Goal: Transaction & Acquisition: Book appointment/travel/reservation

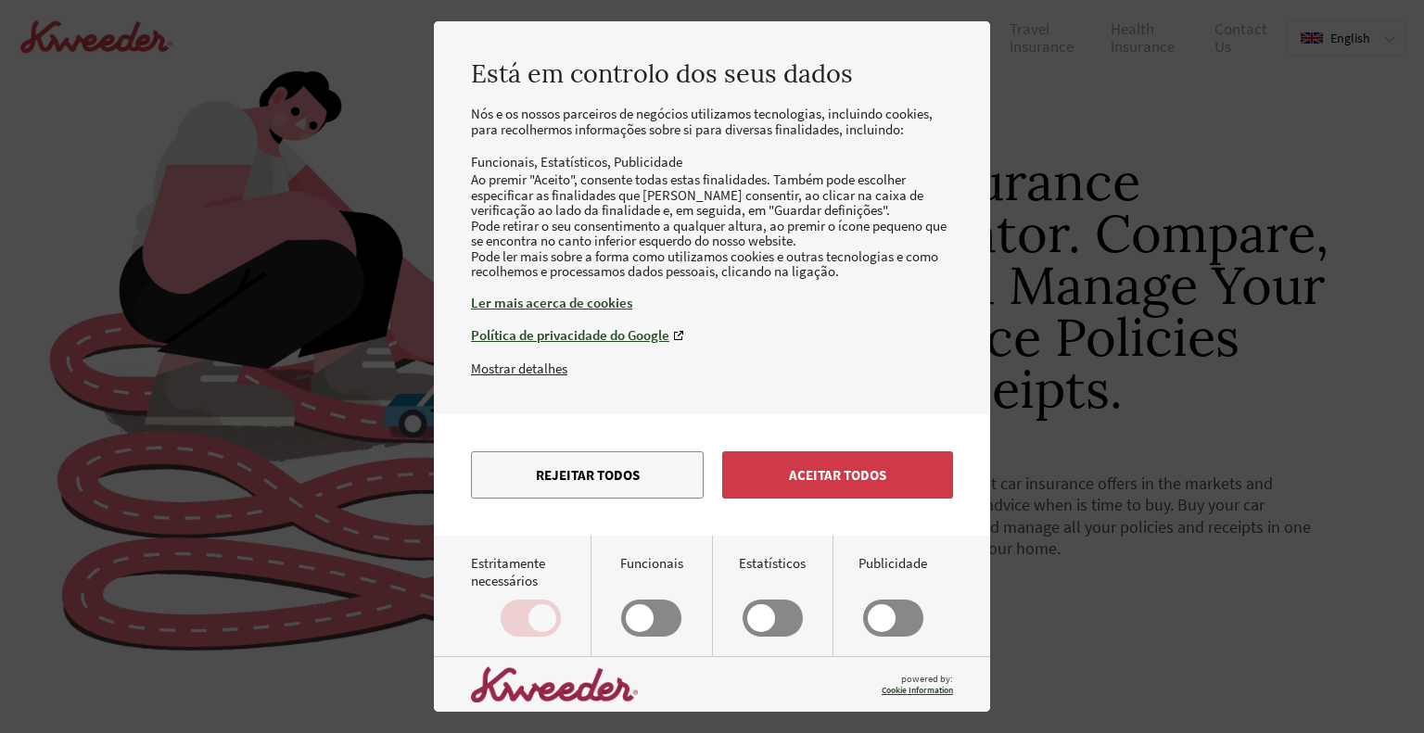
click at [599, 499] on button "Rejeitar todos" at bounding box center [587, 474] width 233 height 47
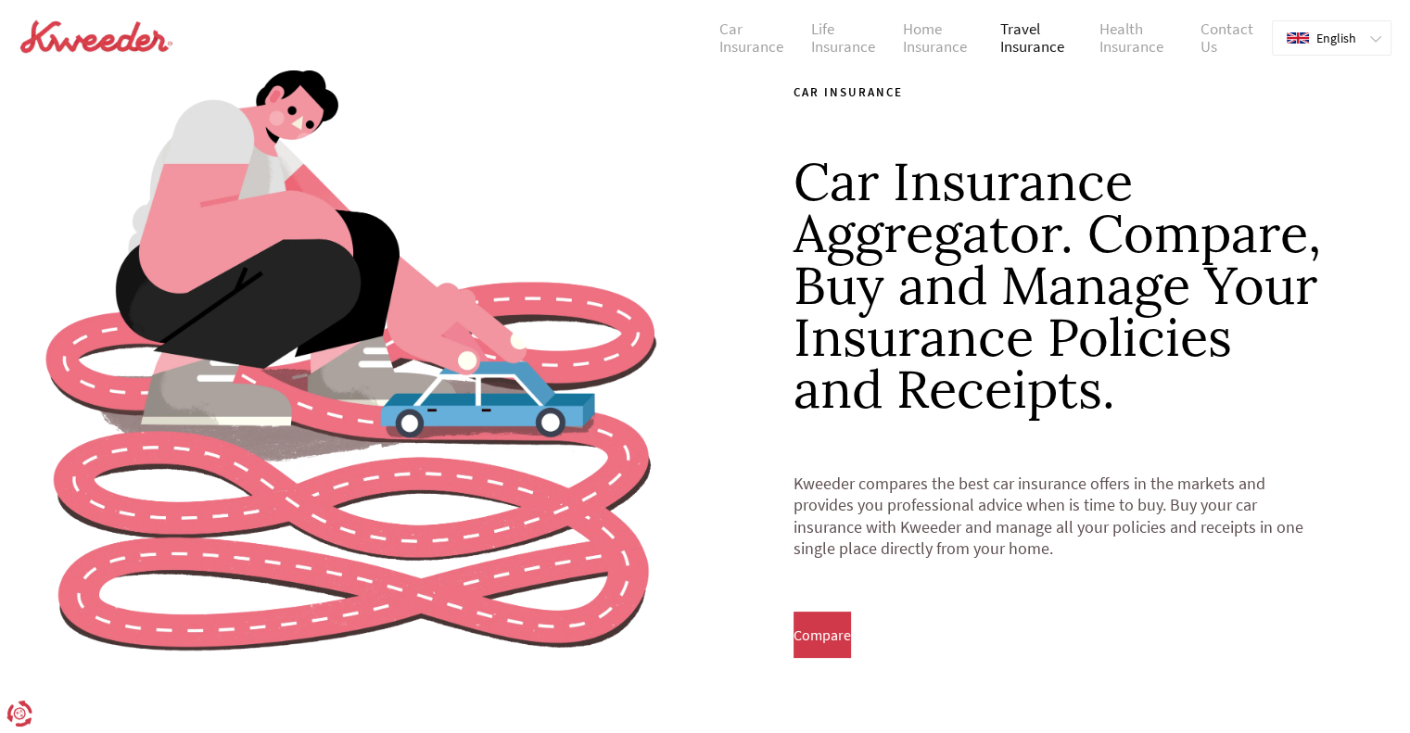
click at [1033, 34] on link "Travel Insurance" at bounding box center [1035, 38] width 99 height 36
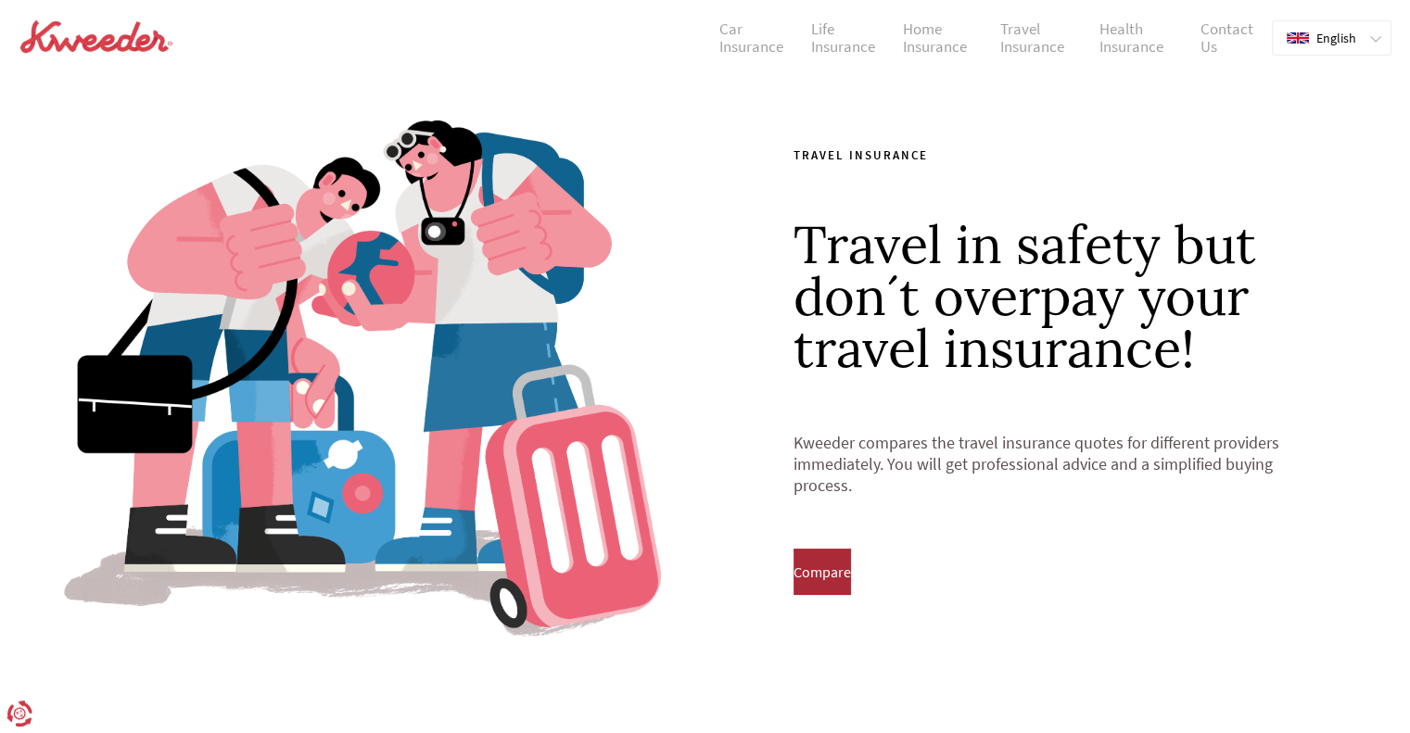
click at [822, 585] on button "Compare" at bounding box center [821, 572] width 57 height 46
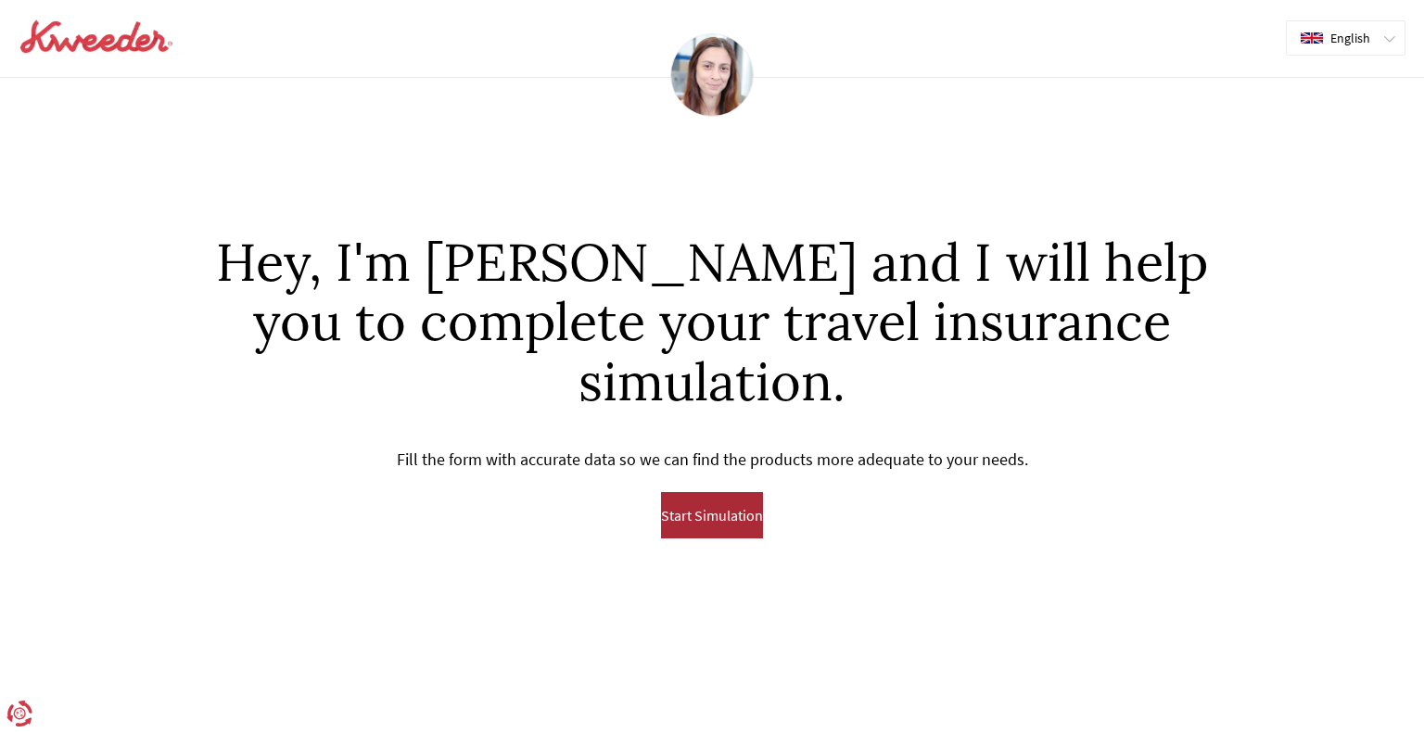
click at [759, 521] on span "Start Simulation" at bounding box center [712, 515] width 102 height 17
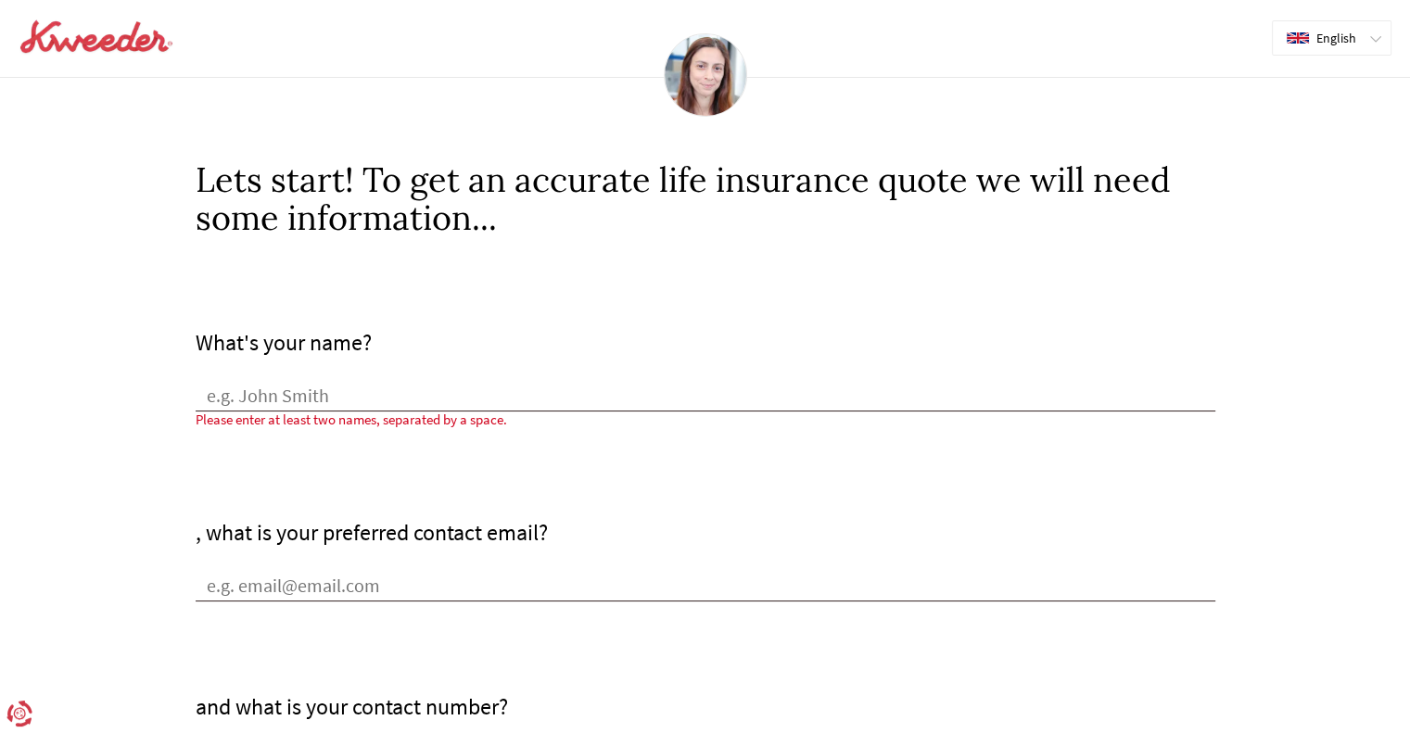
click at [361, 406] on input "What's your name?" at bounding box center [706, 398] width 1020 height 28
type input "[PERSON_NAME]"
click at [421, 579] on input "[PERSON_NAME], what is your preferred contact email?" at bounding box center [706, 588] width 1020 height 28
type input "[PERSON_NAME][EMAIL_ADDRESS][DOMAIN_NAME]"
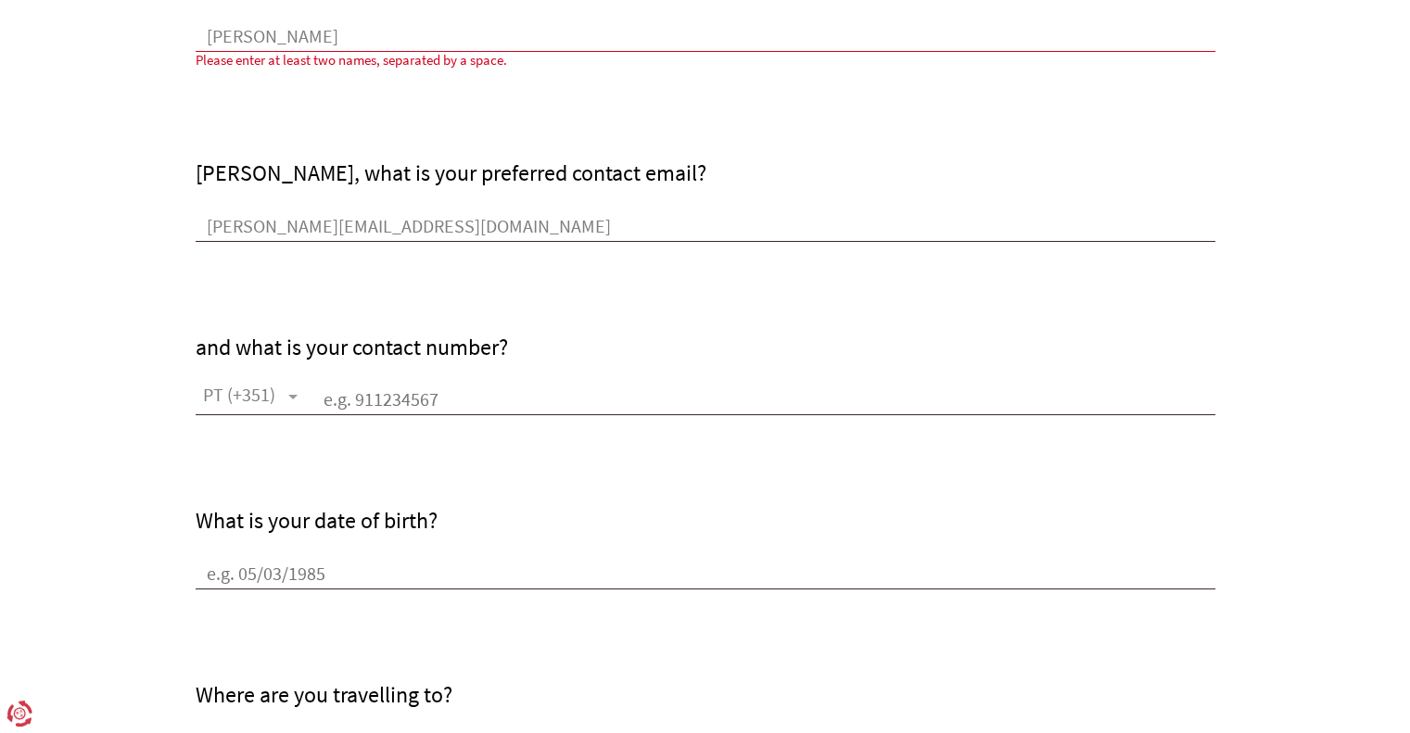
scroll to position [371, 0]
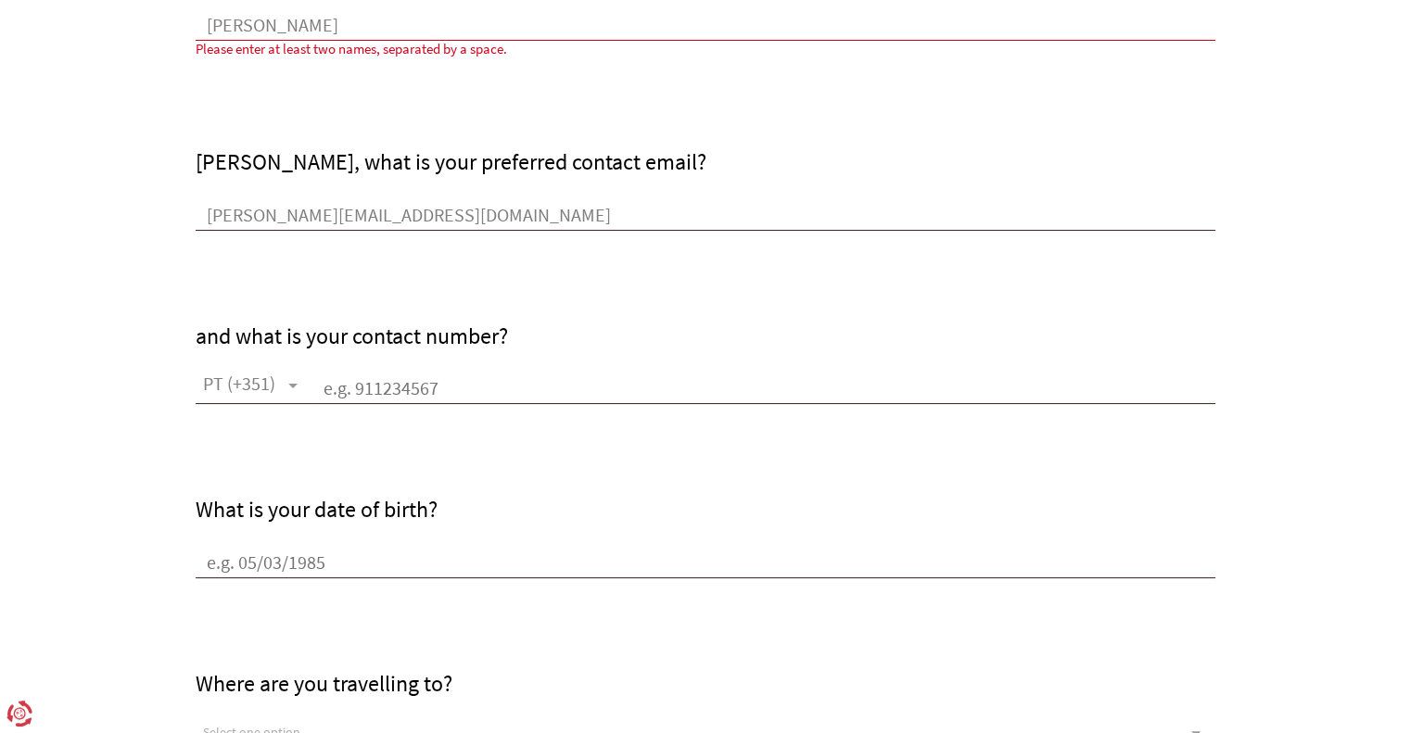
click at [446, 392] on input "text" at bounding box center [763, 390] width 903 height 28
type input "911252525"
click at [352, 562] on input "What is your date of birth?" at bounding box center [706, 565] width 1020 height 28
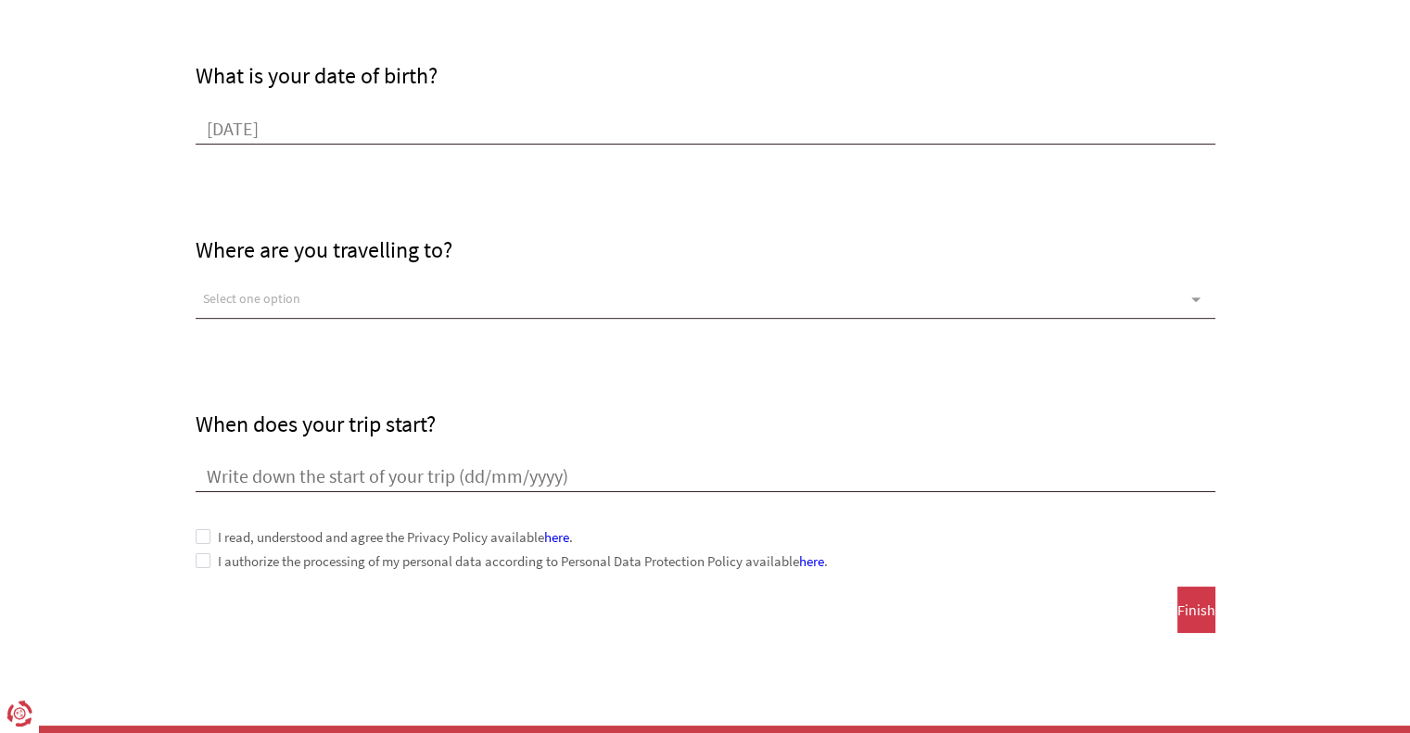
scroll to position [834, 0]
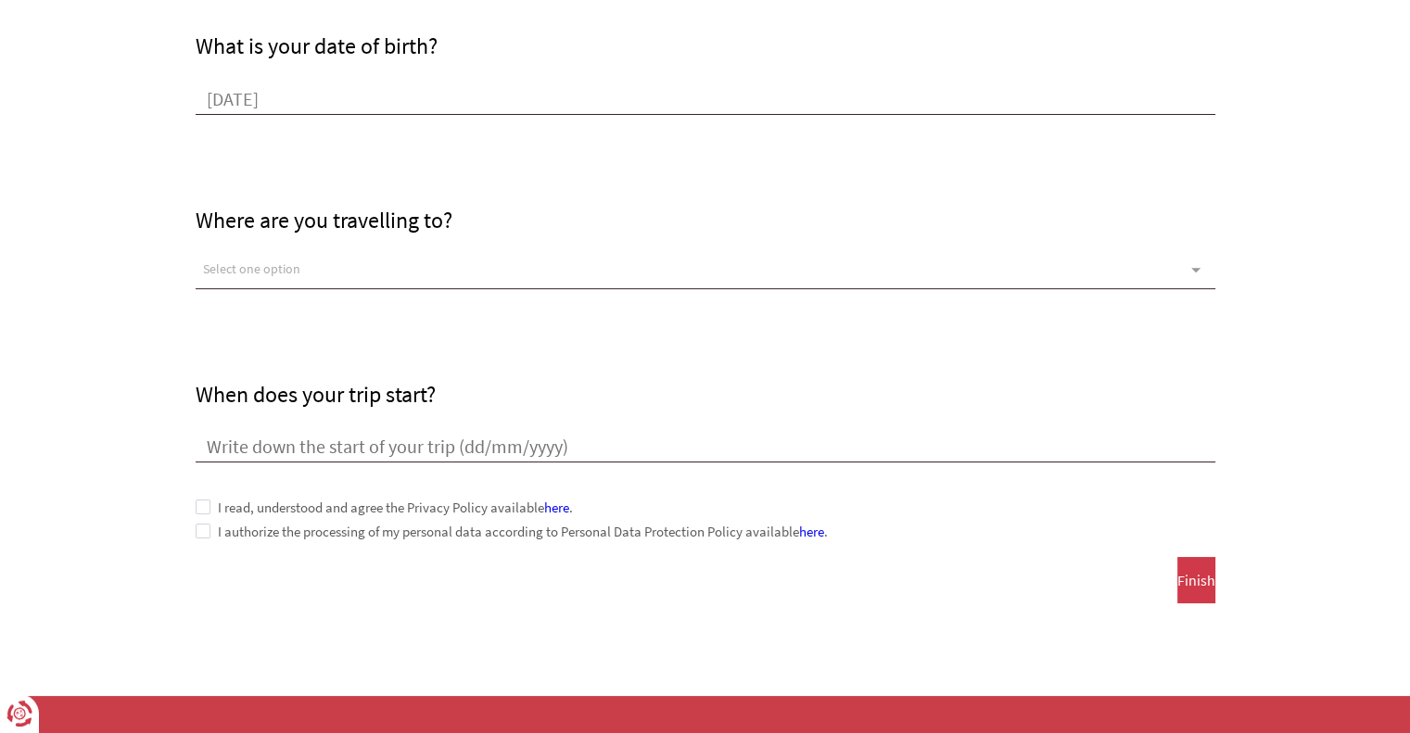
type input "[DATE]"
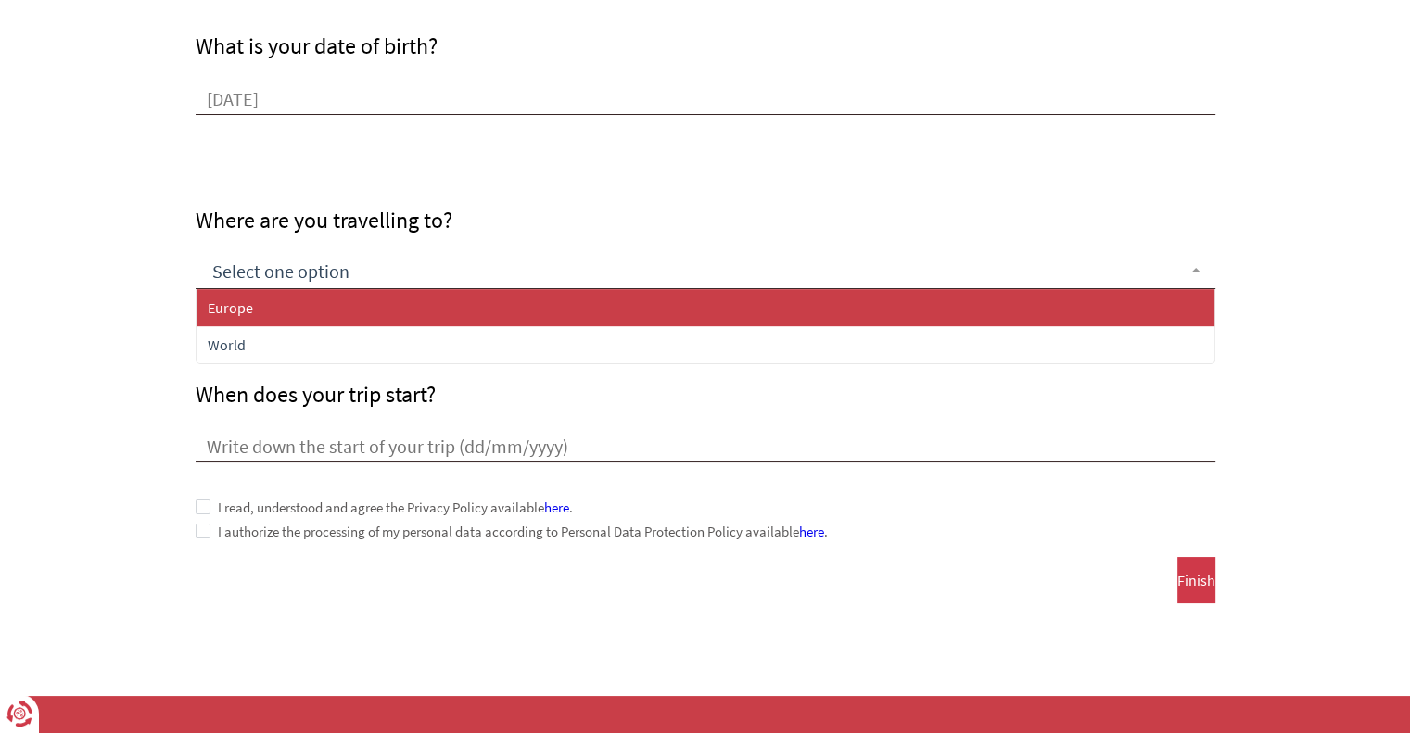
click at [337, 263] on div at bounding box center [706, 270] width 1020 height 37
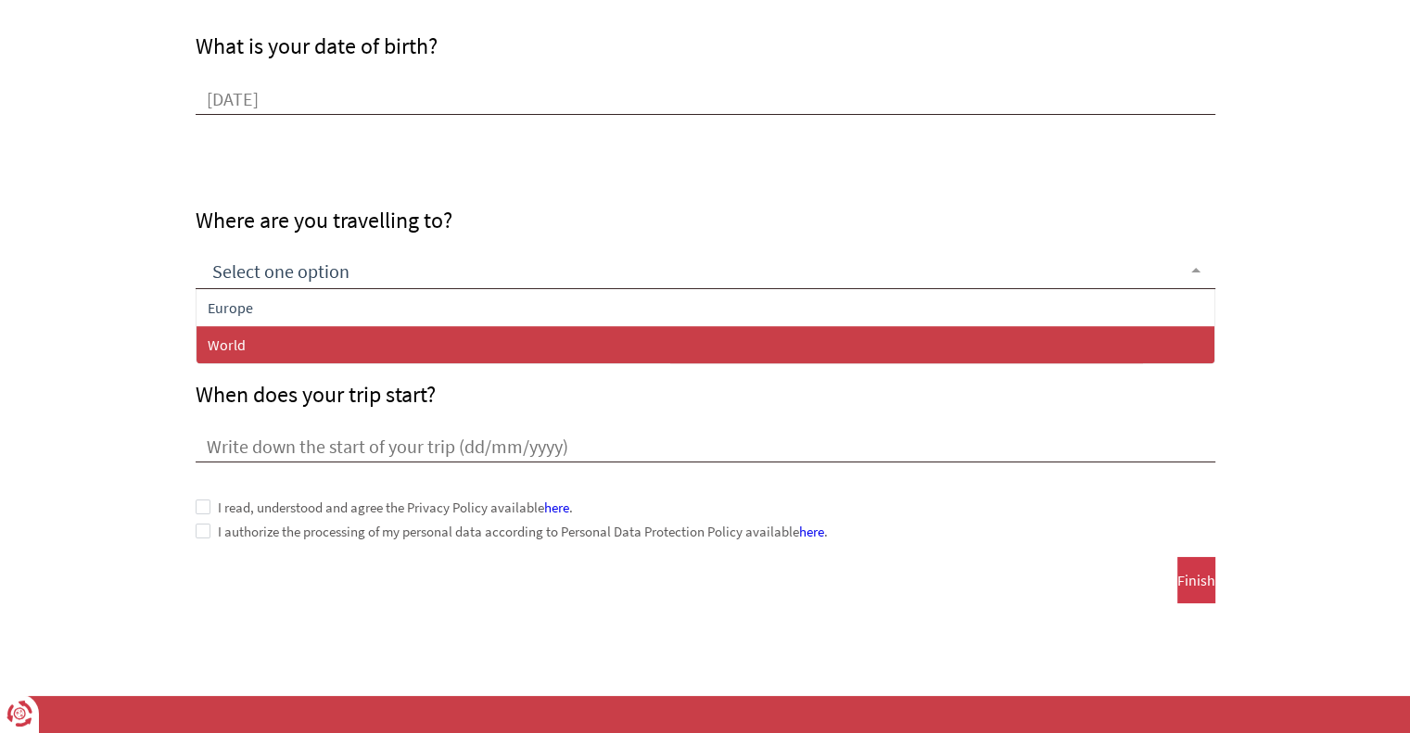
click at [287, 348] on span "World" at bounding box center [706, 344] width 1018 height 37
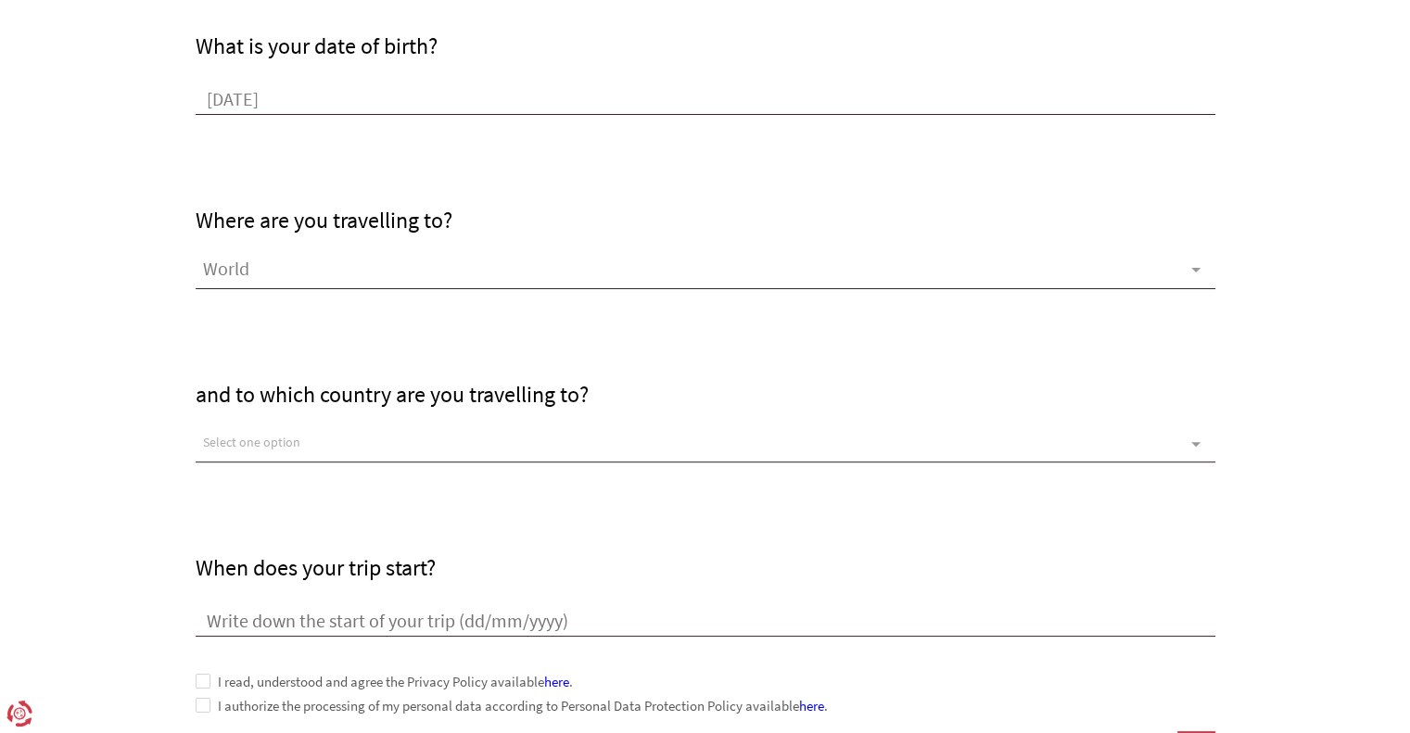
click at [308, 444] on div "Select one option" at bounding box center [706, 443] width 1020 height 37
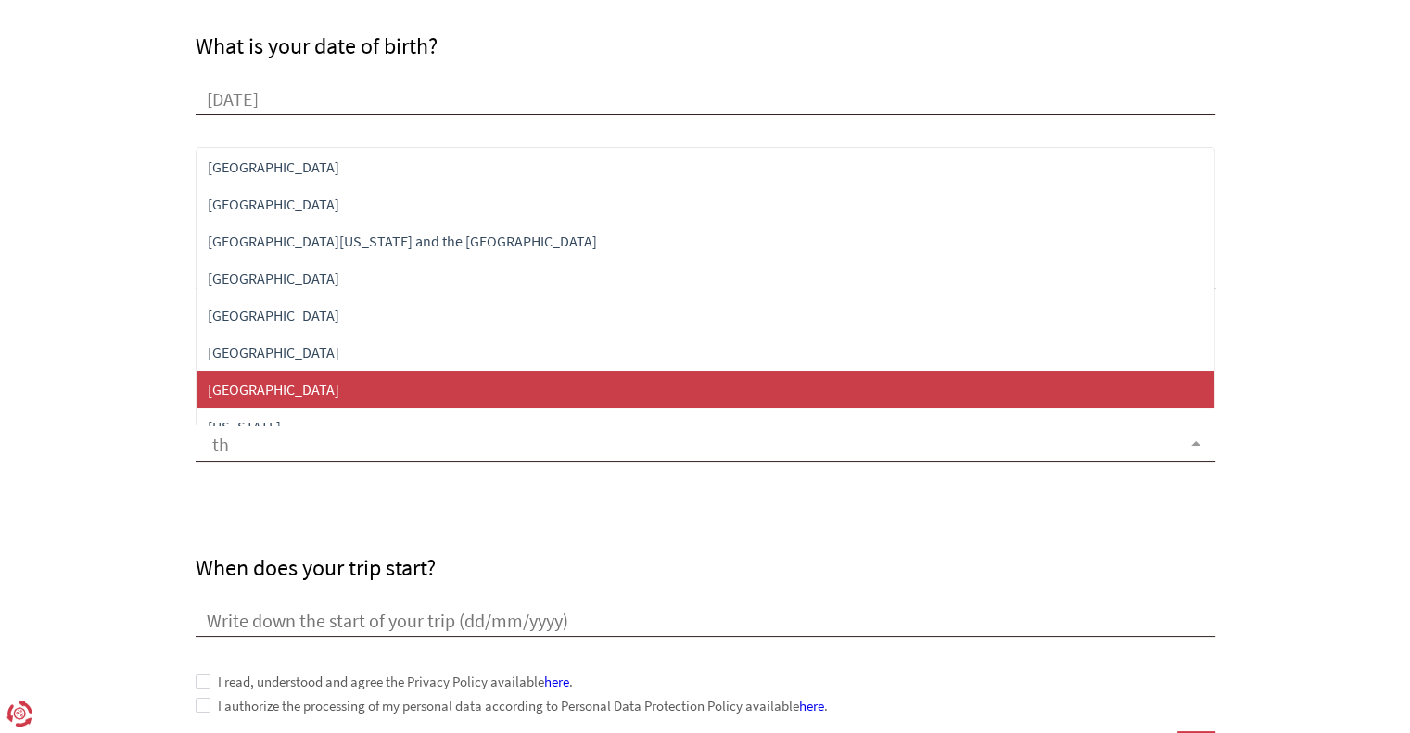
type input "tha"
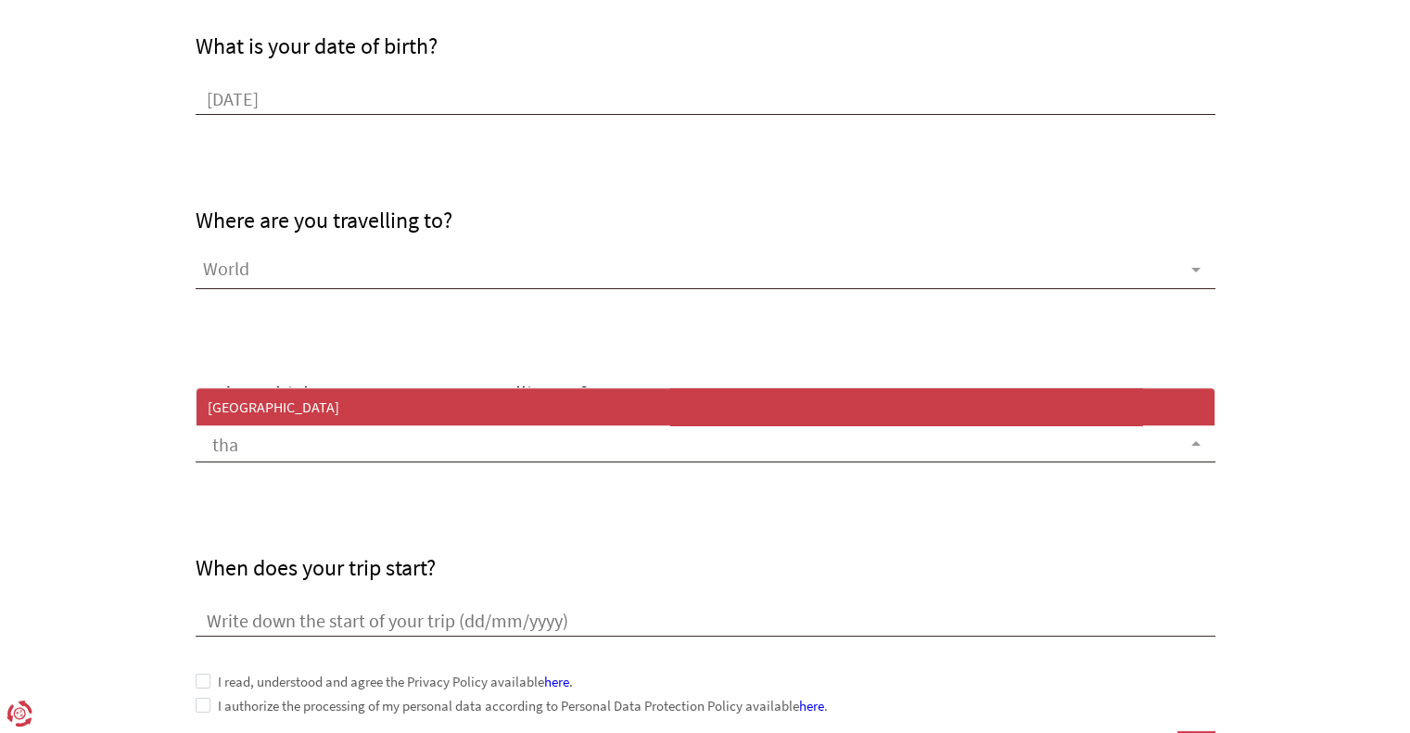
click at [325, 390] on span "[GEOGRAPHIC_DATA]" at bounding box center [706, 406] width 1018 height 37
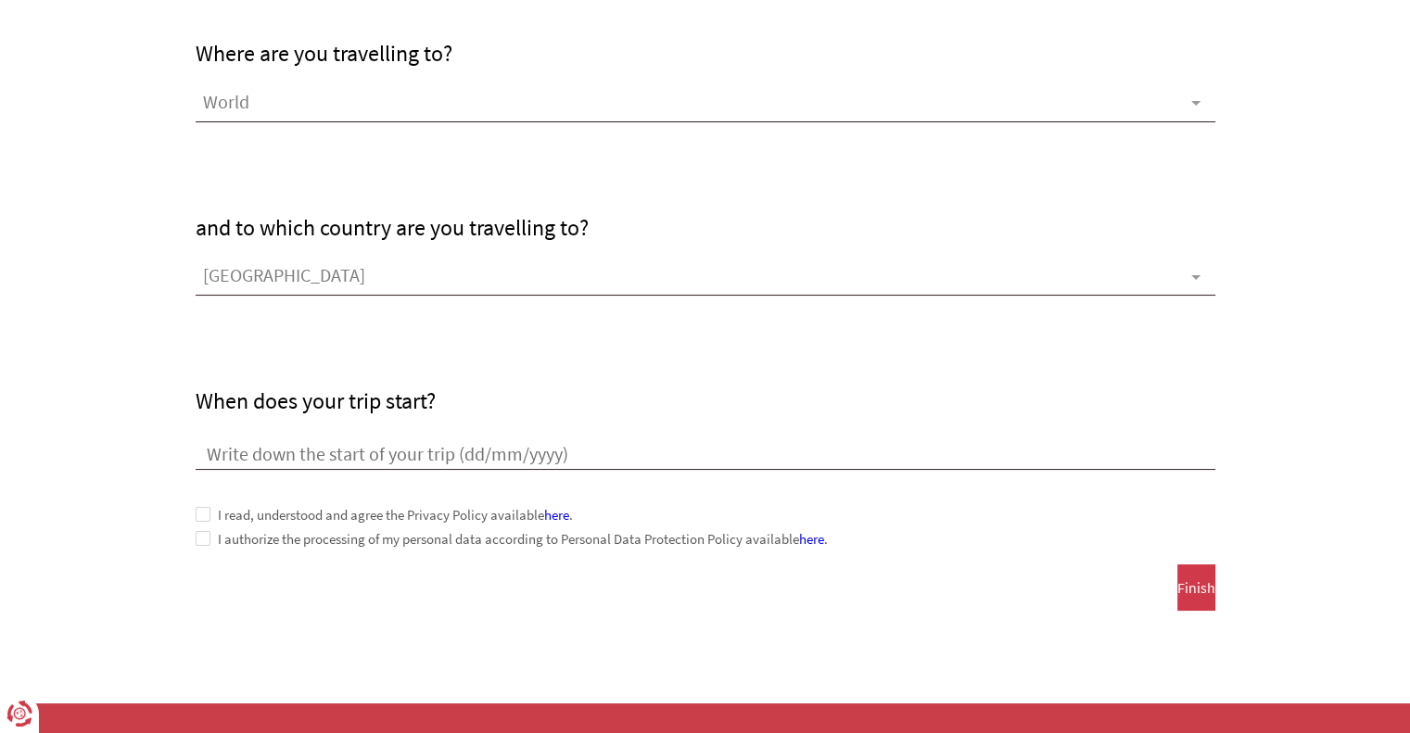
scroll to position [1020, 0]
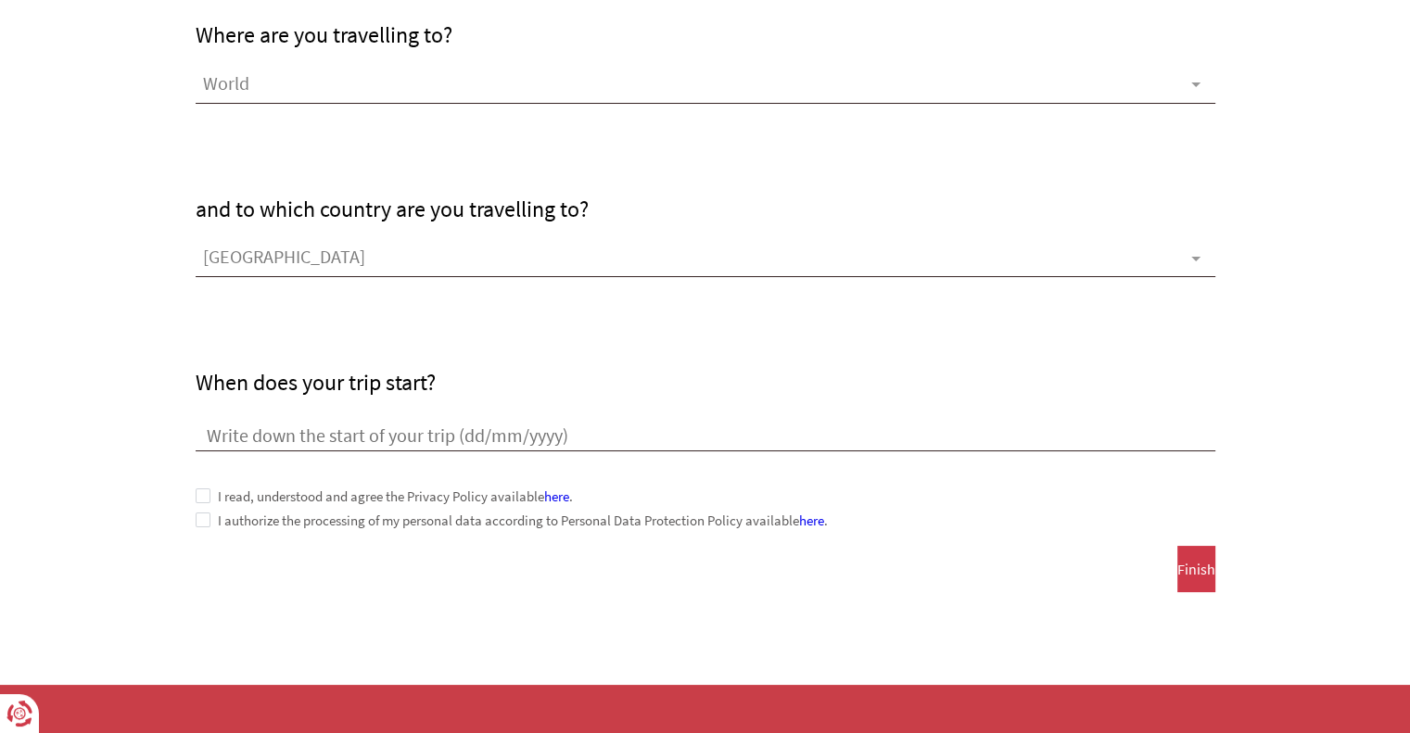
click at [397, 432] on input "When does your trip start?" at bounding box center [706, 438] width 1020 height 28
click at [555, 433] on input "When does your trip start?" at bounding box center [706, 438] width 1020 height 28
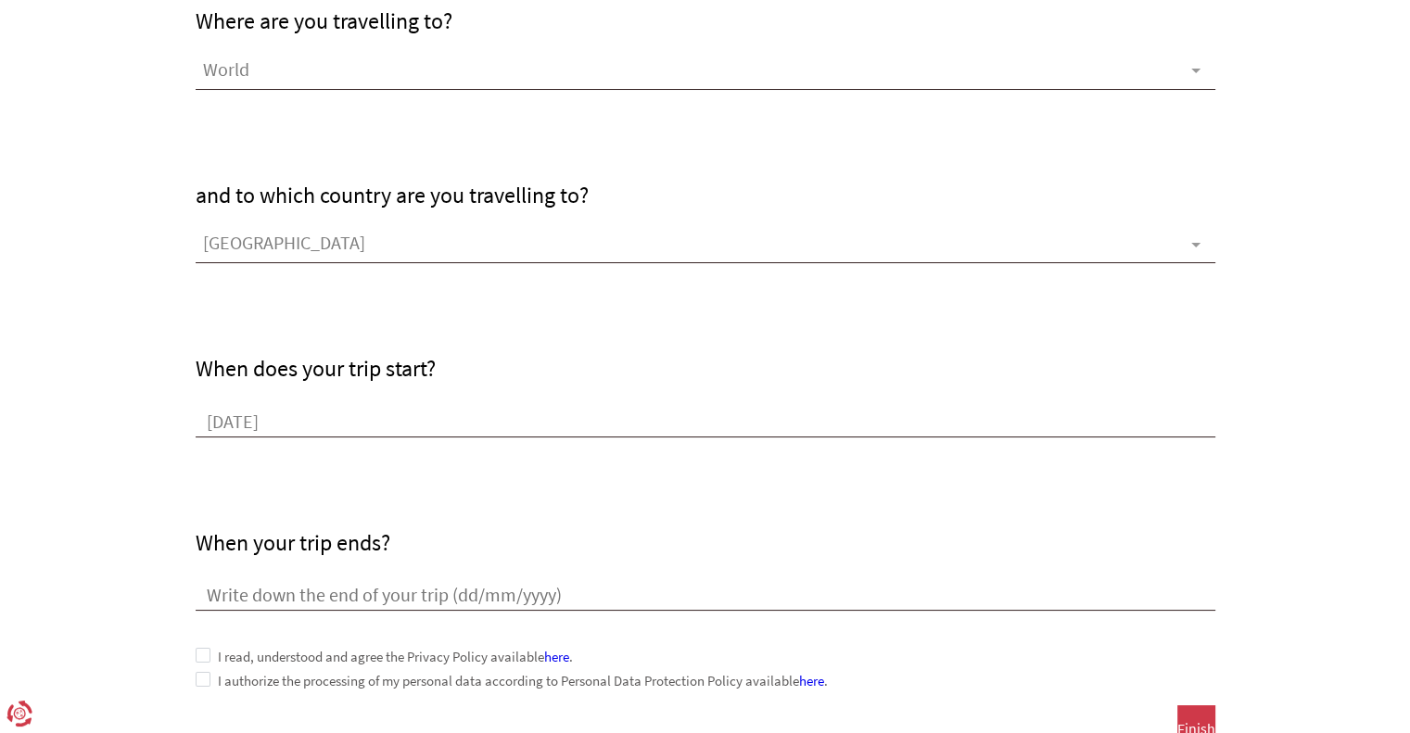
scroll to position [1257, 0]
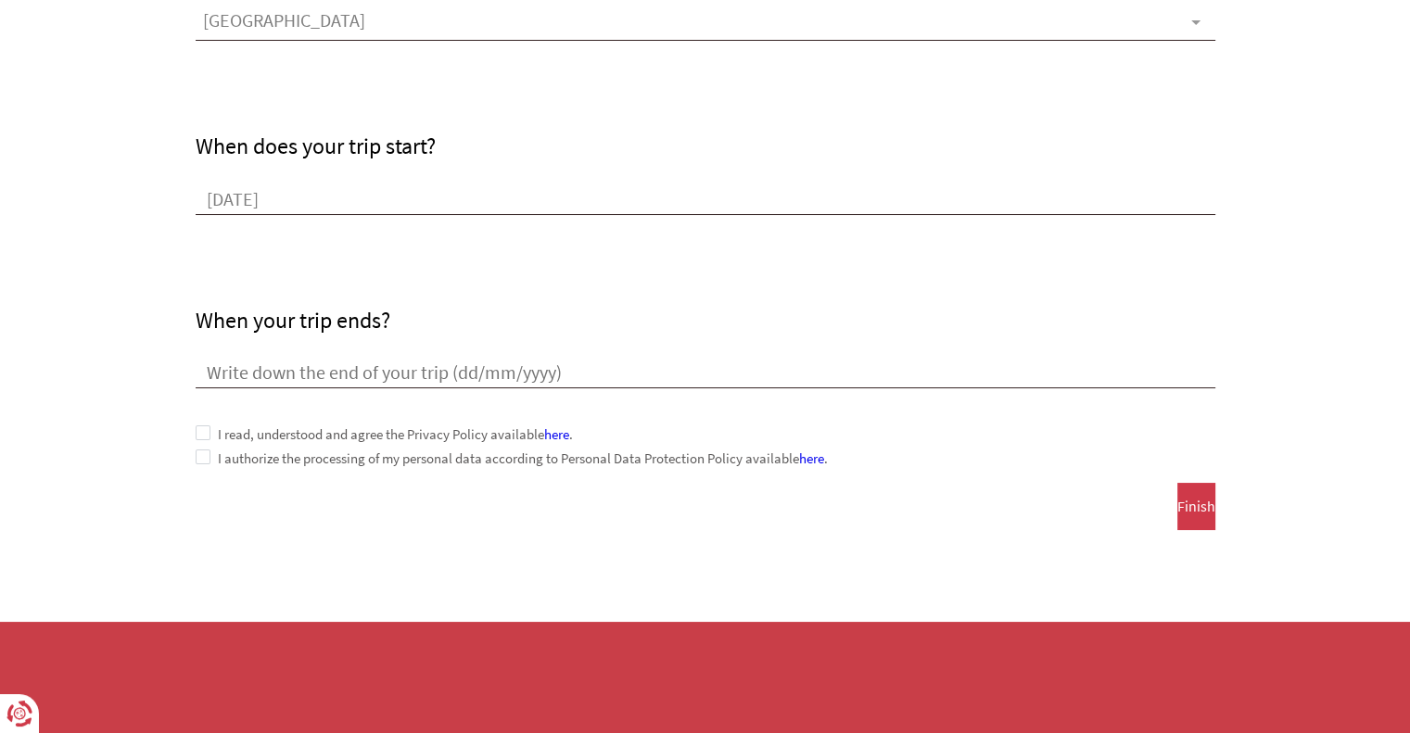
type input "[DATE]"
click at [200, 435] on span at bounding box center [203, 432] width 15 height 15
click at [1177, 511] on span "Finish" at bounding box center [1196, 506] width 38 height 17
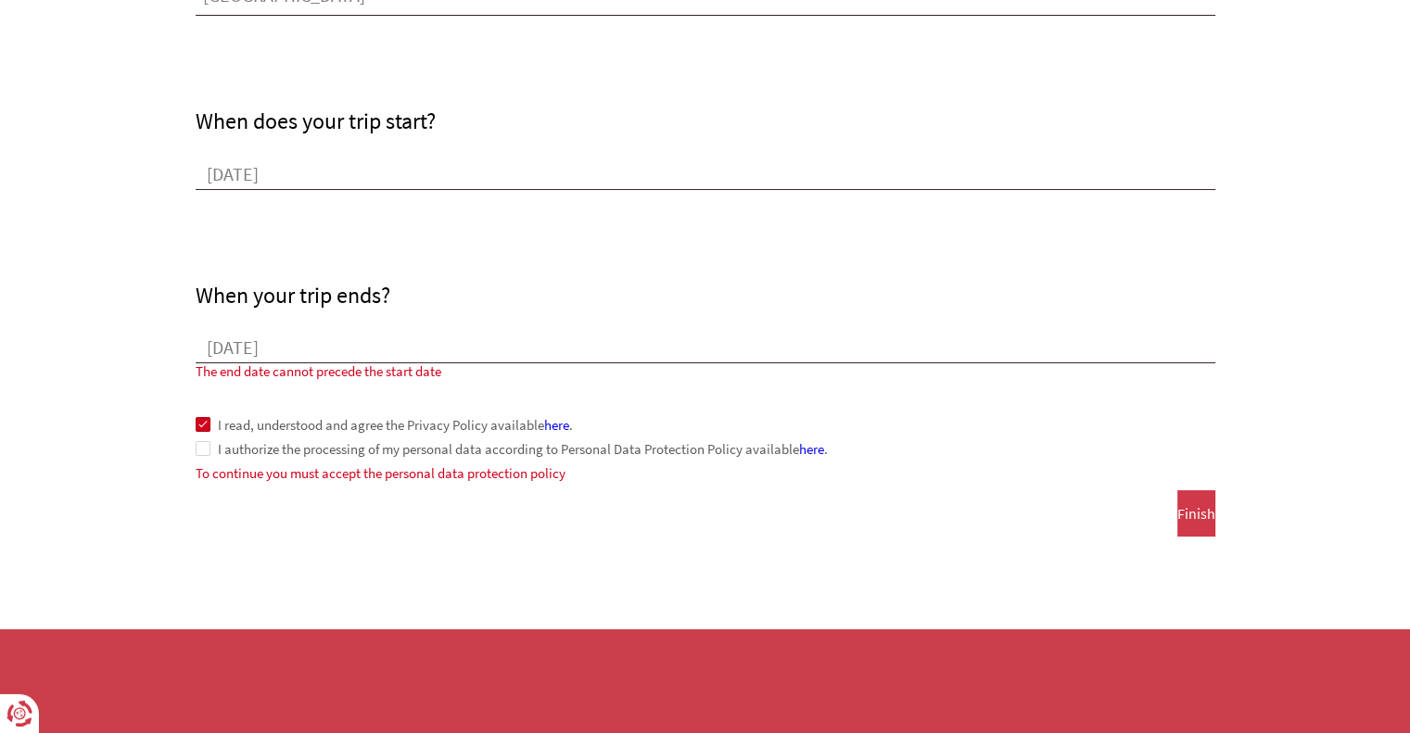
scroll to position [1273, 0]
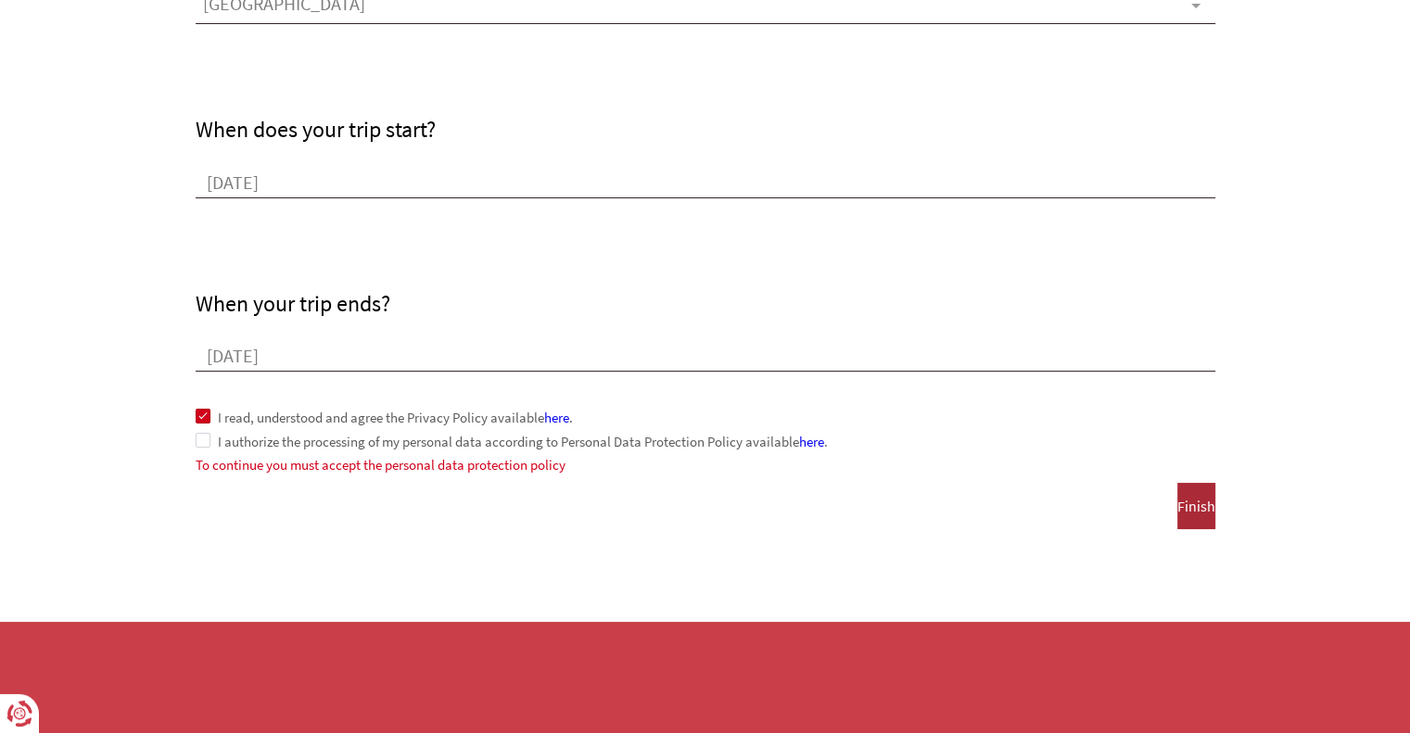
type input "[DATE]"
click at [1188, 503] on span "Finish" at bounding box center [1196, 506] width 38 height 17
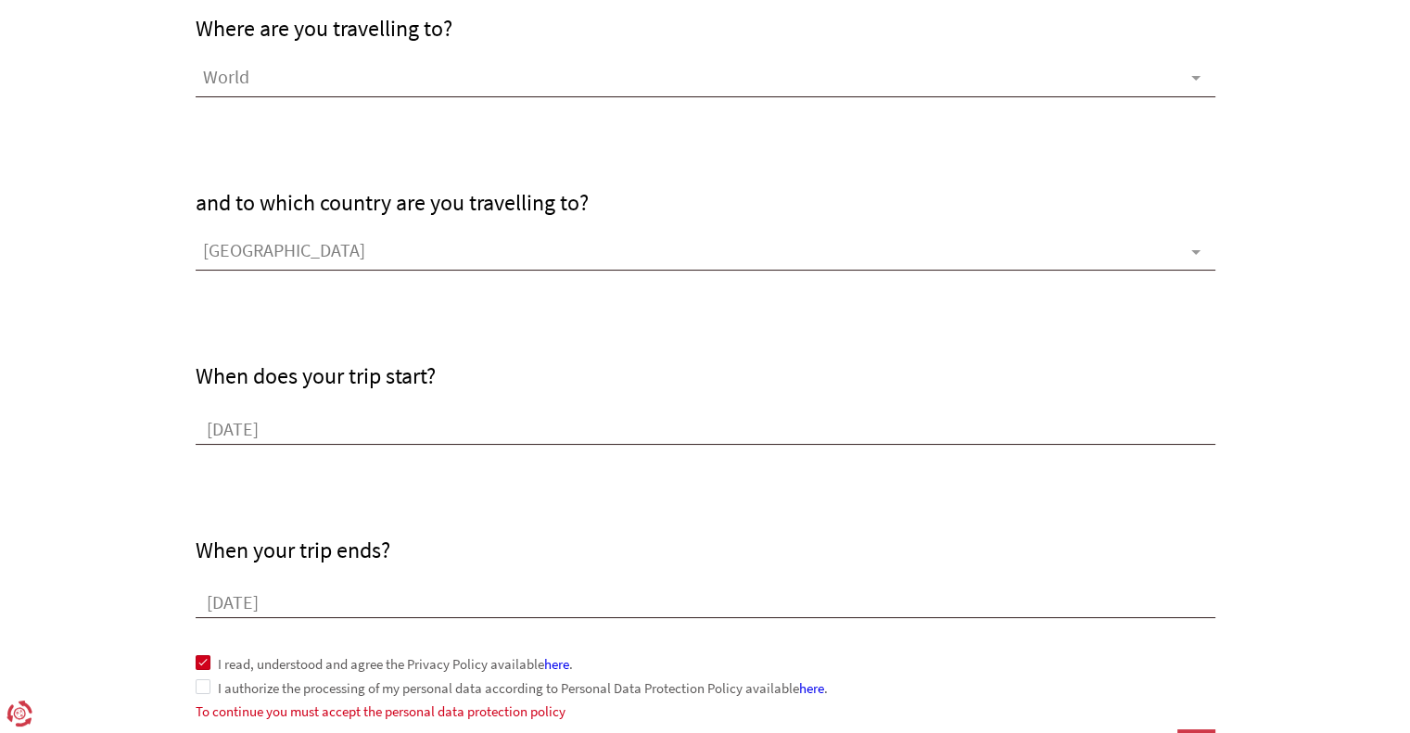
scroll to position [1226, 0]
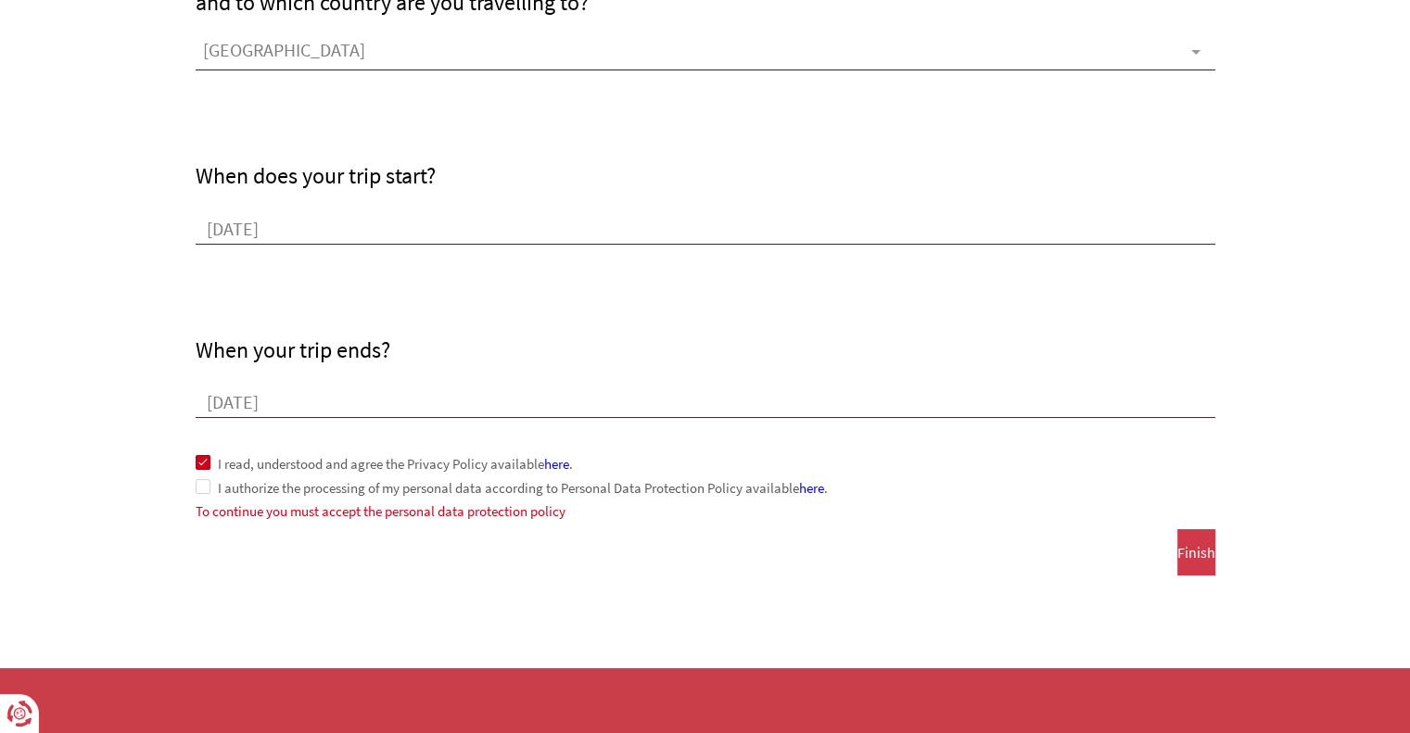
click at [204, 486] on span at bounding box center [203, 486] width 15 height 15
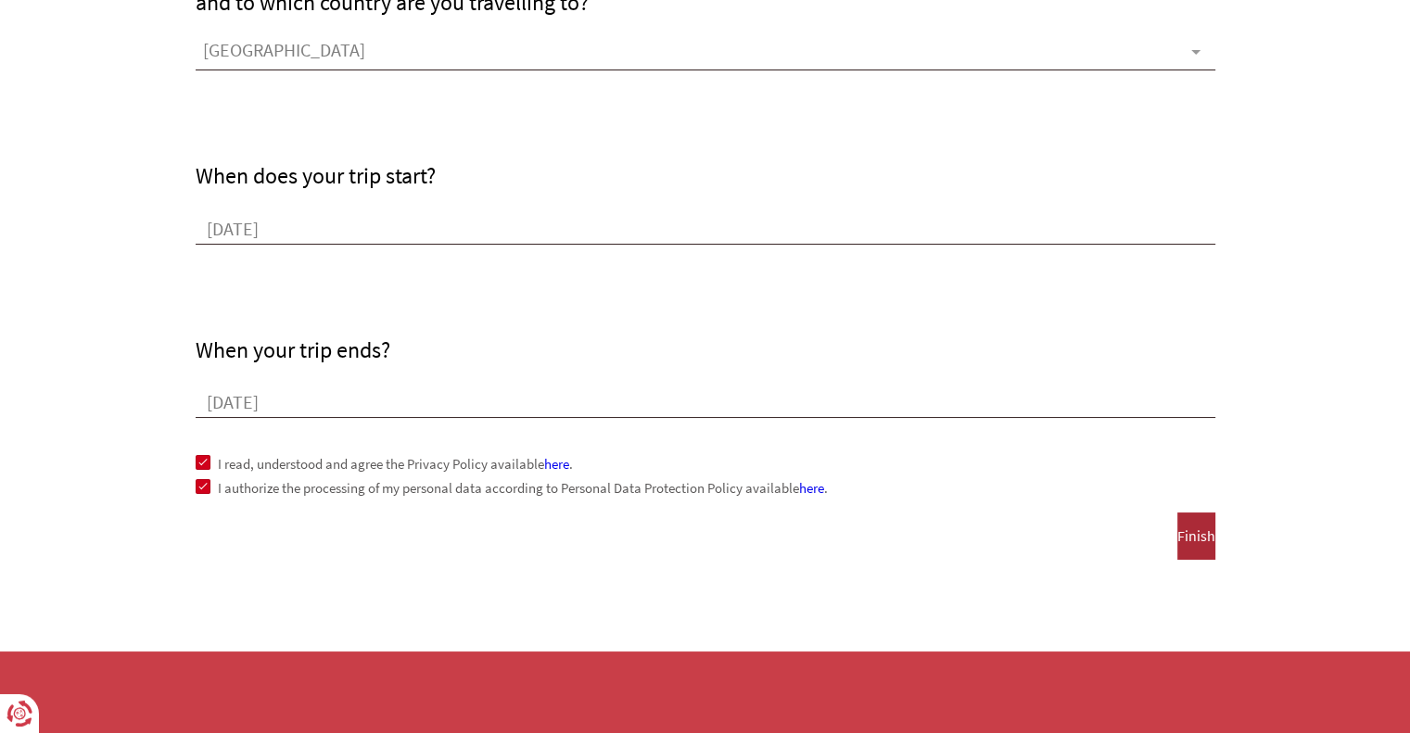
click at [1177, 544] on span "Finish" at bounding box center [1196, 535] width 38 height 17
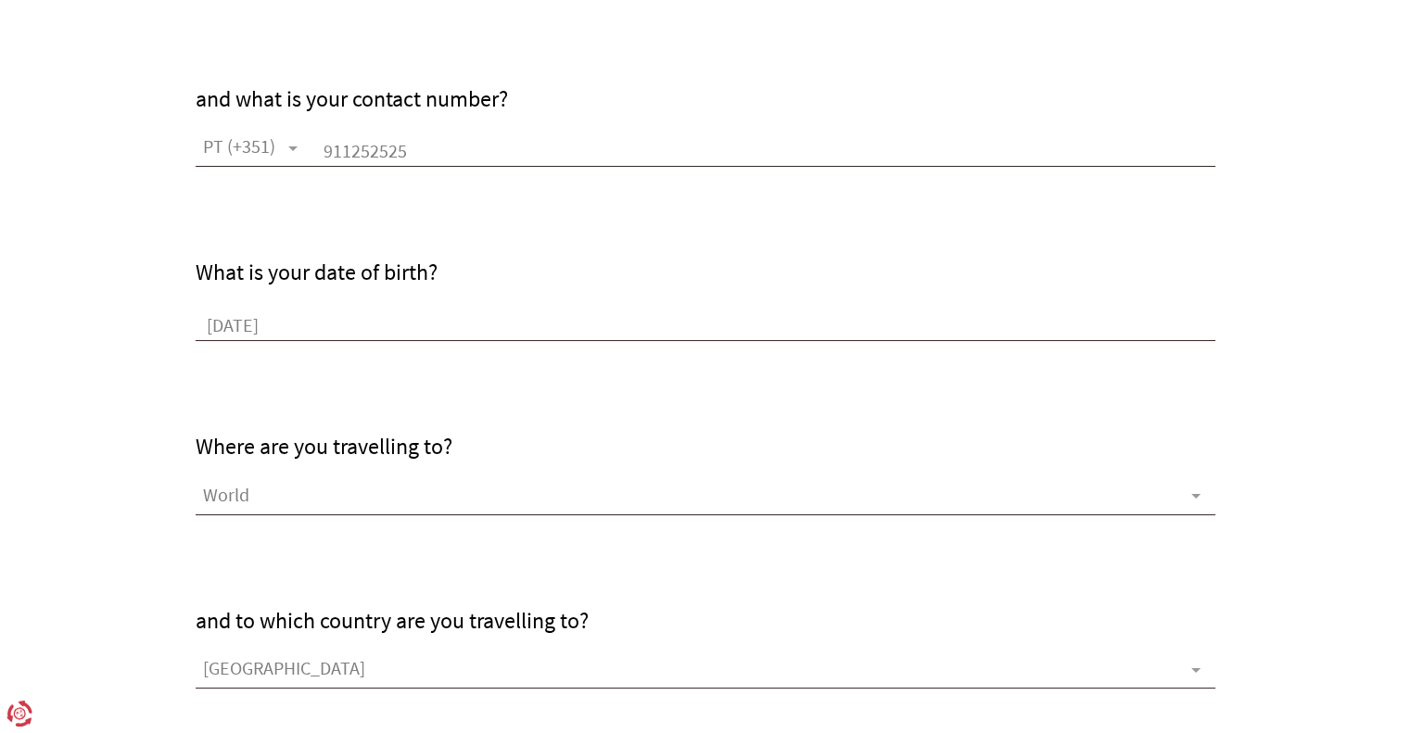
scroll to position [52, 0]
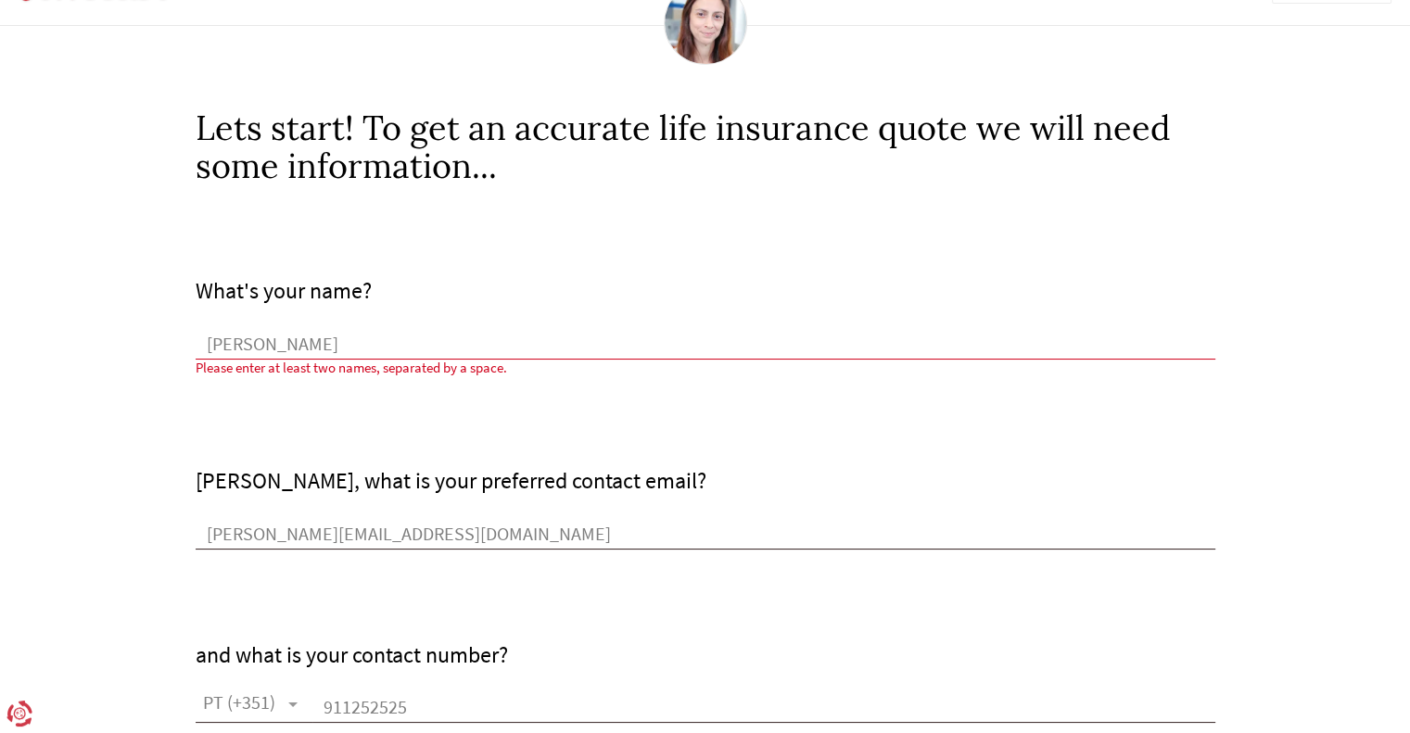
click at [403, 336] on input "[PERSON_NAME]" at bounding box center [706, 346] width 1020 height 28
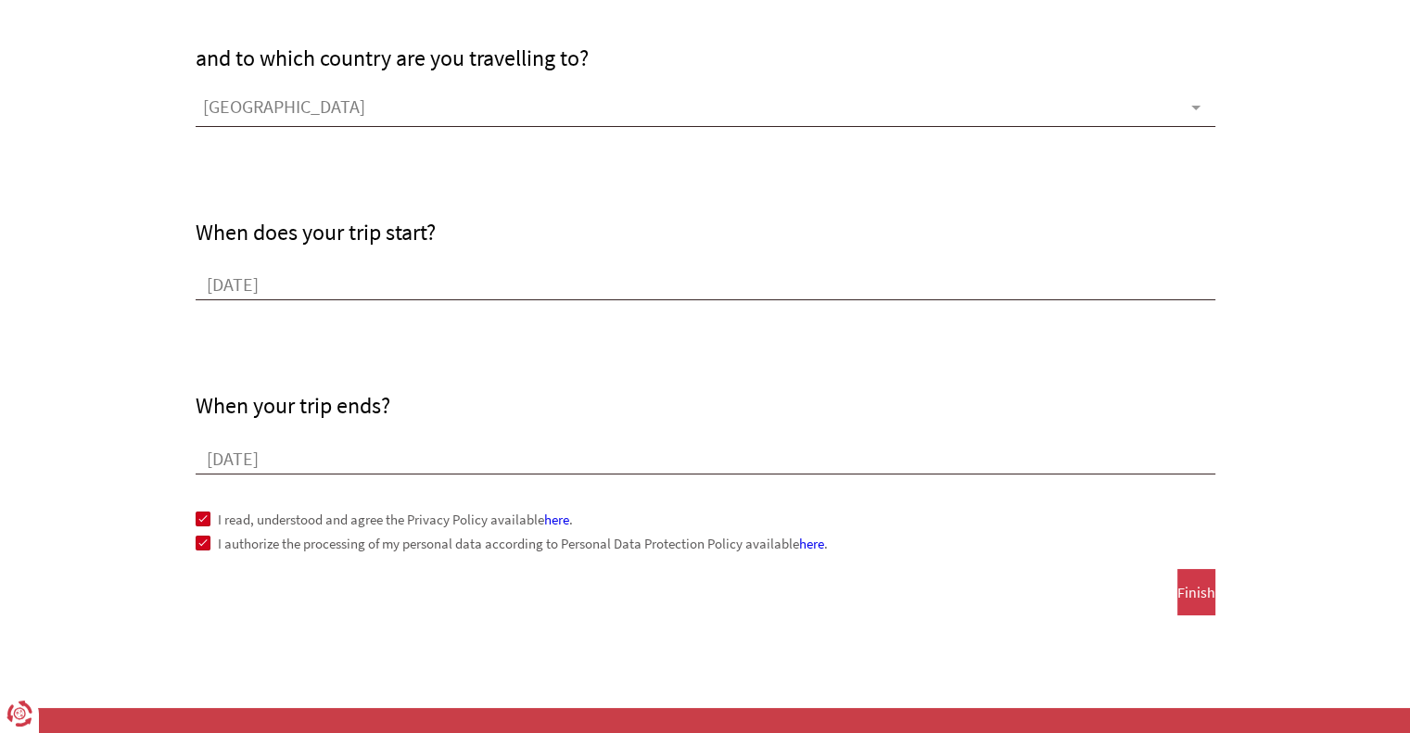
scroll to position [1241, 0]
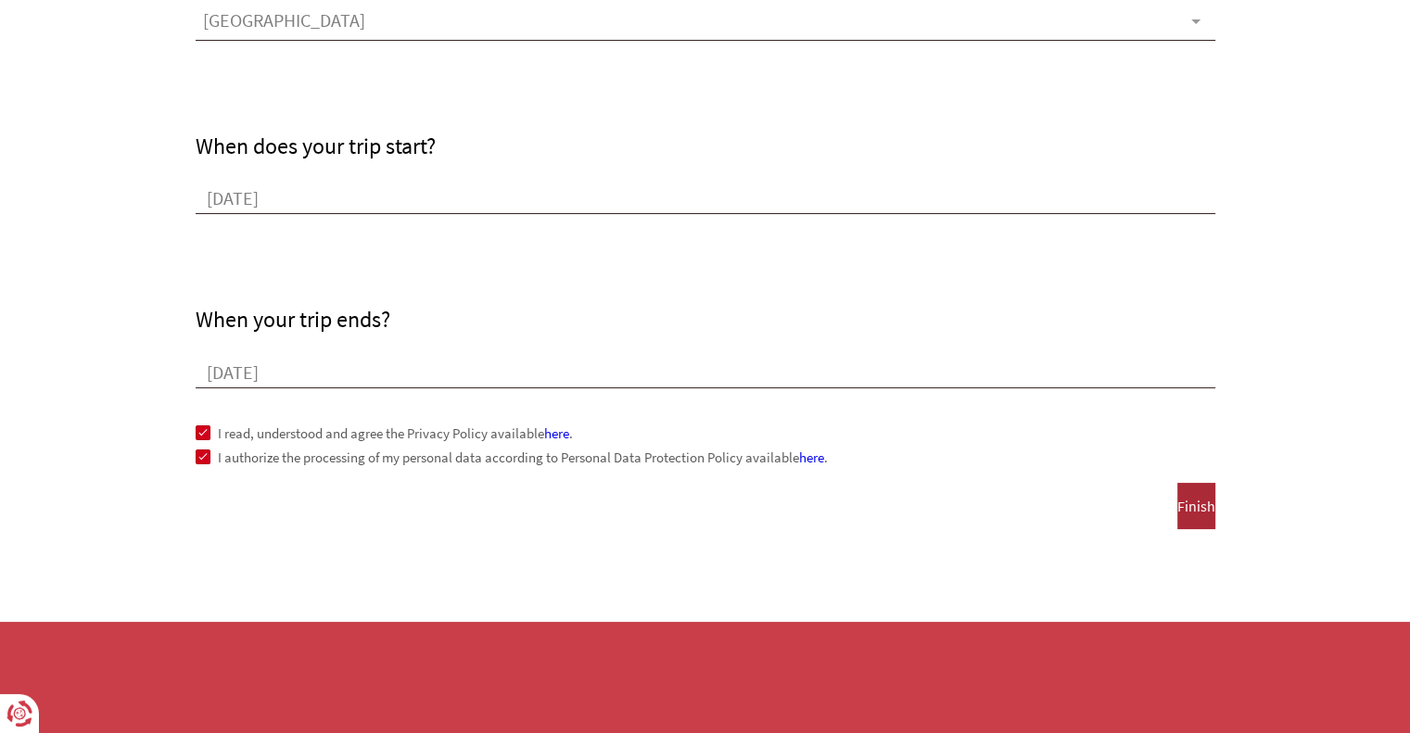
type input "[PERSON_NAME]"
click at [1177, 501] on span "Finish" at bounding box center [1196, 506] width 38 height 17
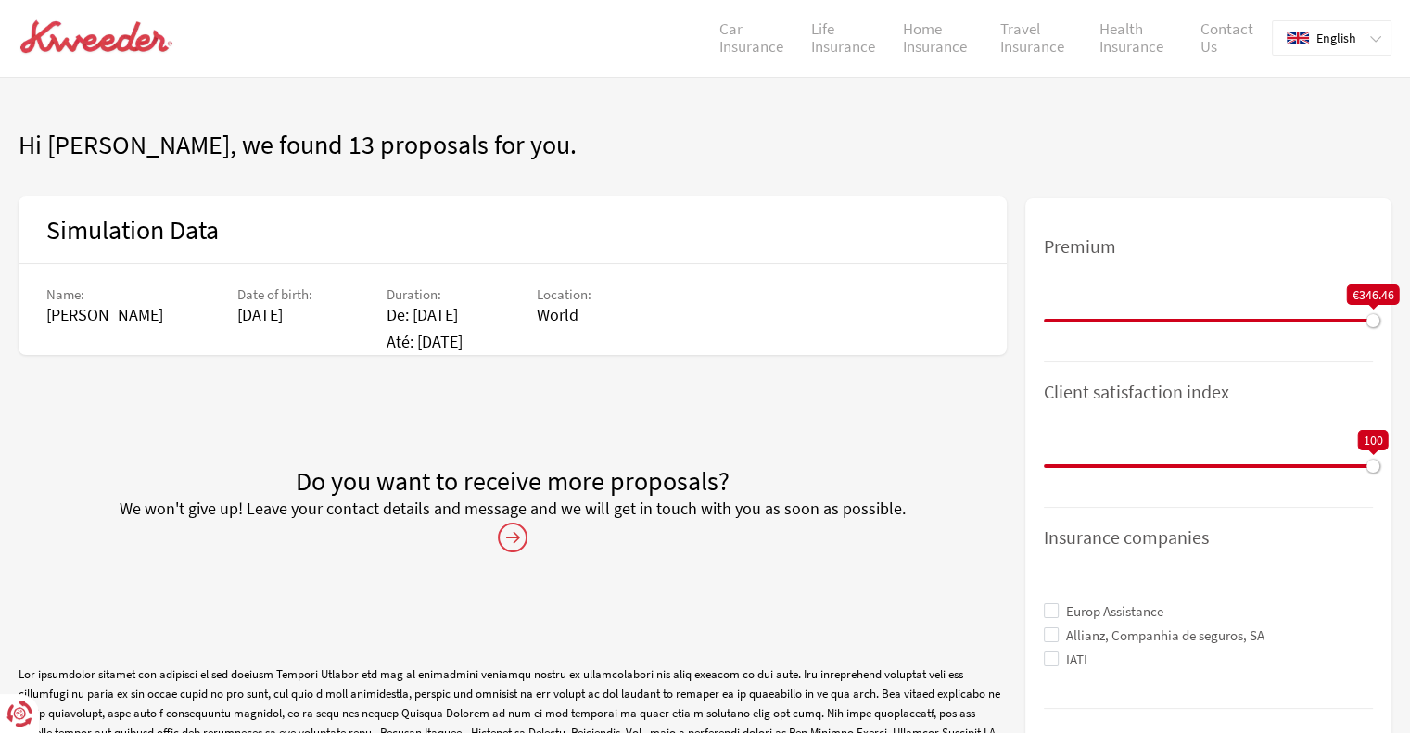
click at [515, 537] on icon at bounding box center [513, 538] width 30 height 30
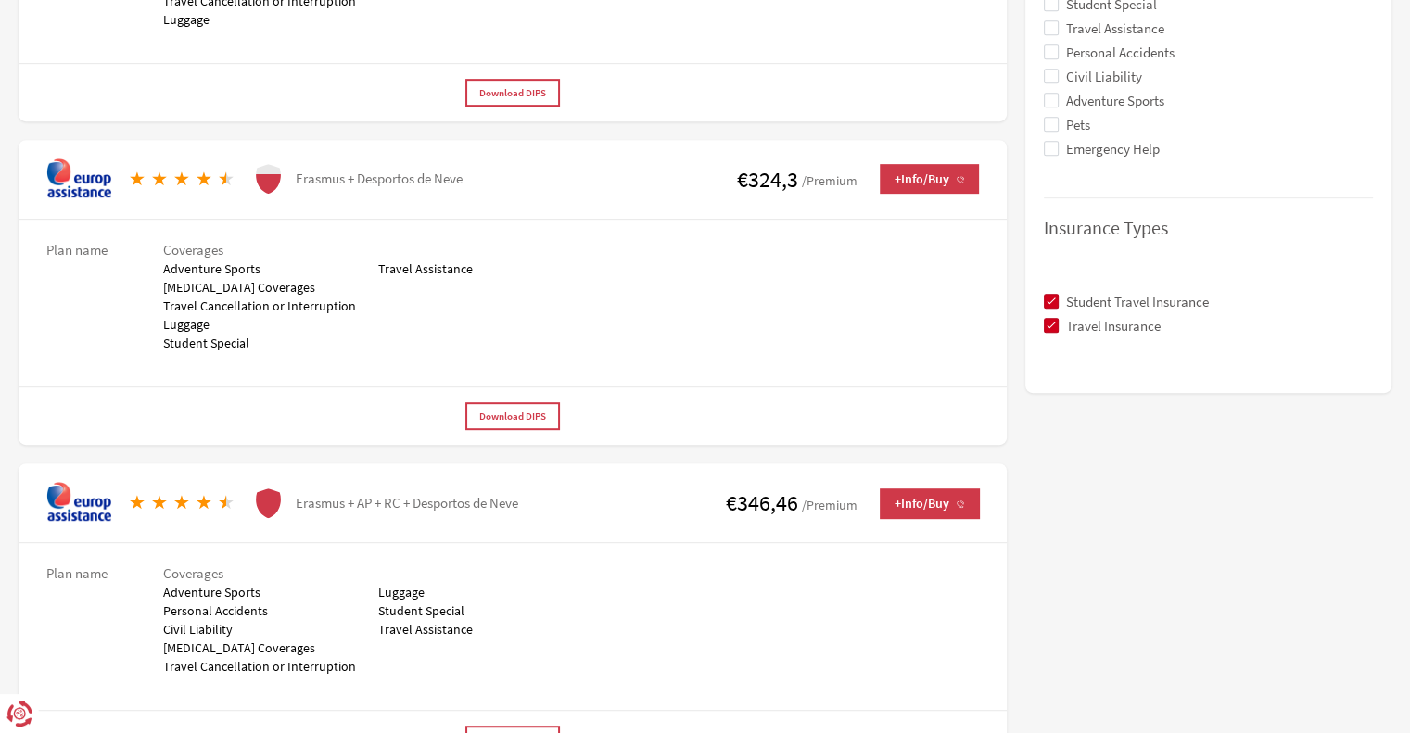
scroll to position [649, 0]
